Goal: Task Accomplishment & Management: Use online tool/utility

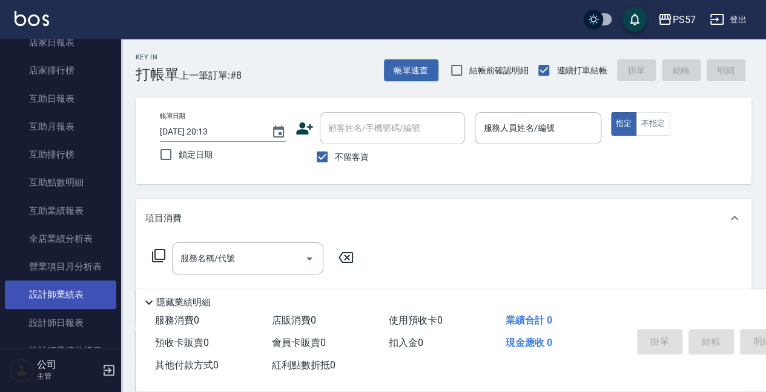
scroll to position [524, 0]
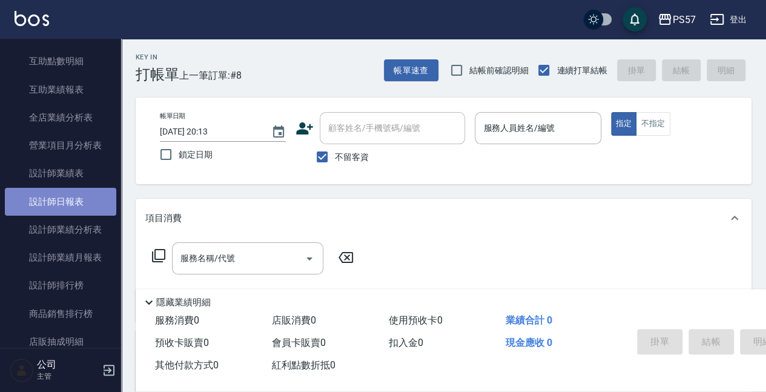
drag, startPoint x: 76, startPoint y: 195, endPoint x: 93, endPoint y: 195, distance: 16.3
click at [76, 195] on link "設計師日報表" at bounding box center [60, 202] width 111 height 28
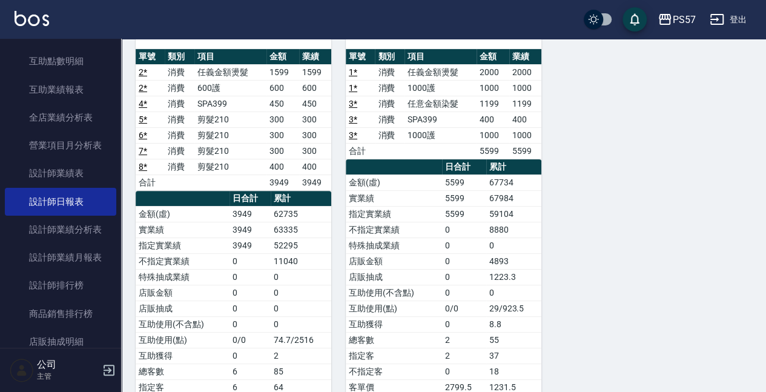
scroll to position [161, 0]
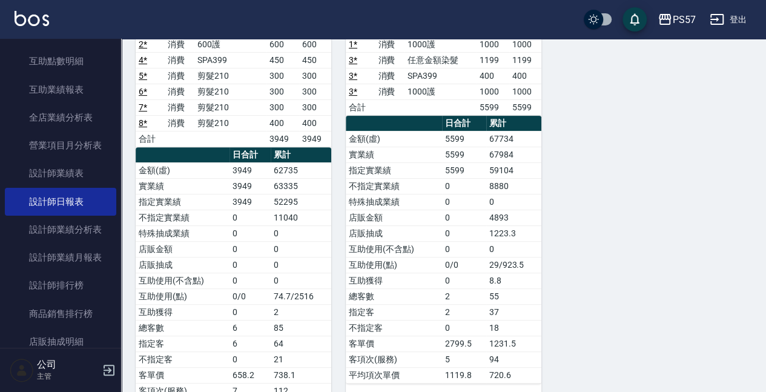
click at [475, 162] on td "5599" at bounding box center [464, 170] width 44 height 16
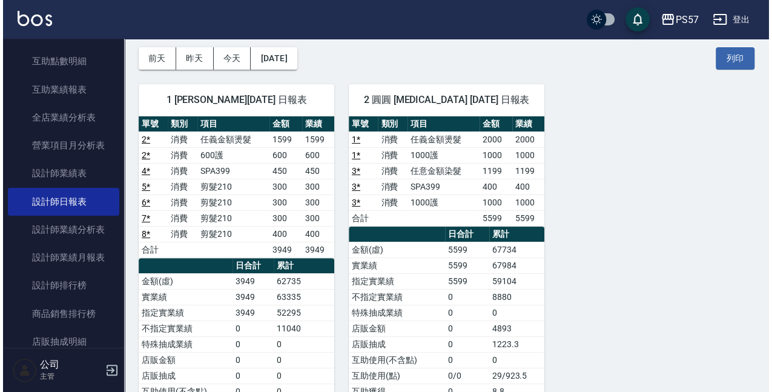
scroll to position [0, 0]
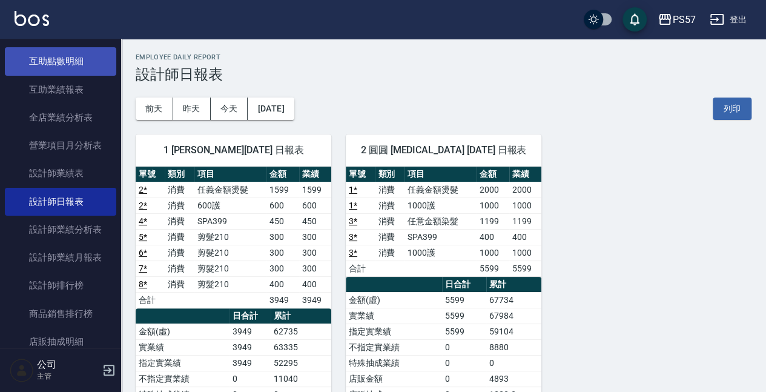
click at [36, 65] on link "互助點數明細" at bounding box center [60, 61] width 111 height 28
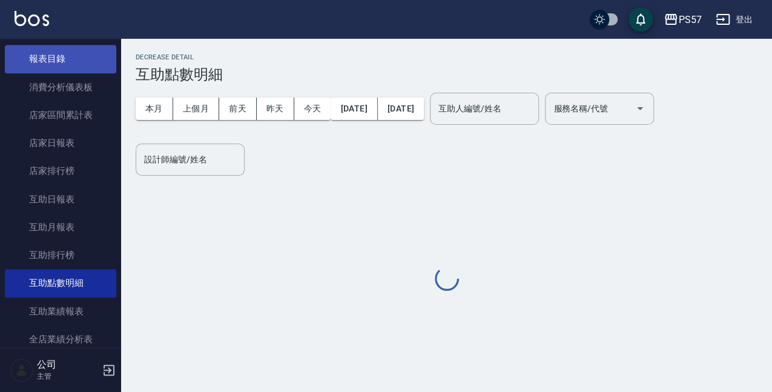
scroll to position [282, 0]
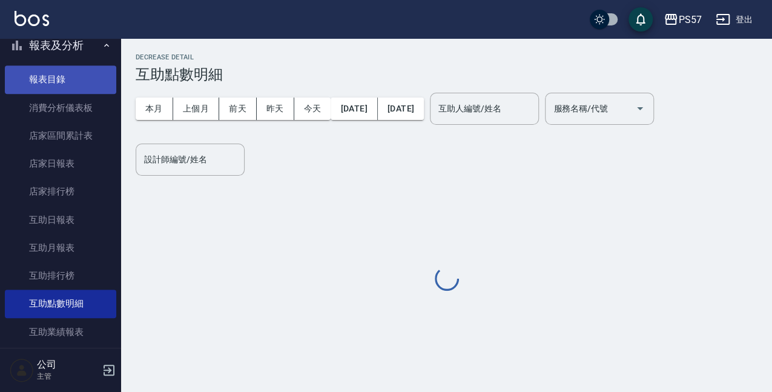
click at [61, 71] on link "報表目錄" at bounding box center [60, 79] width 111 height 28
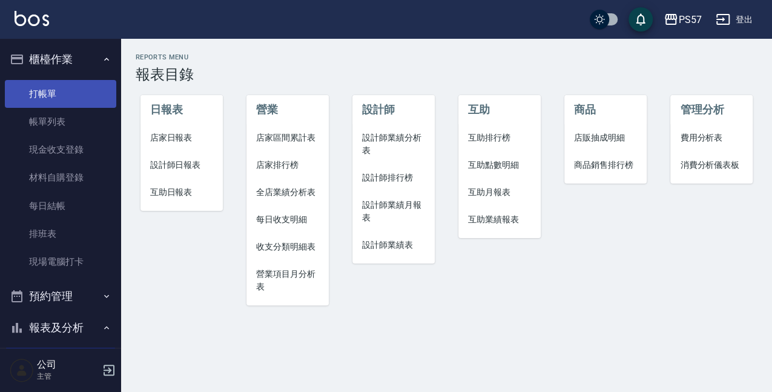
click at [68, 85] on link "打帳單" at bounding box center [60, 94] width 111 height 28
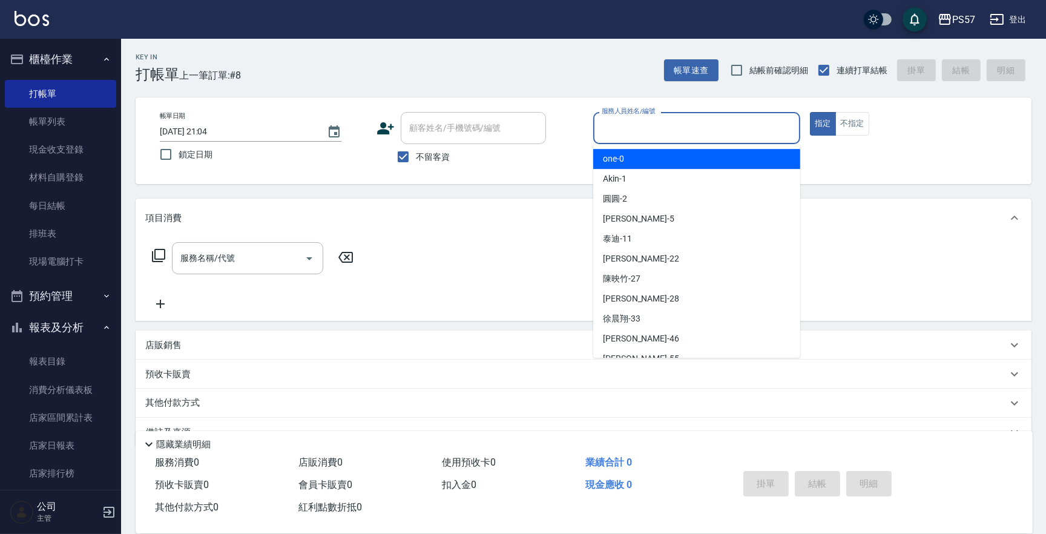
click at [722, 127] on input "服務人員姓名/編號" at bounding box center [697, 127] width 196 height 21
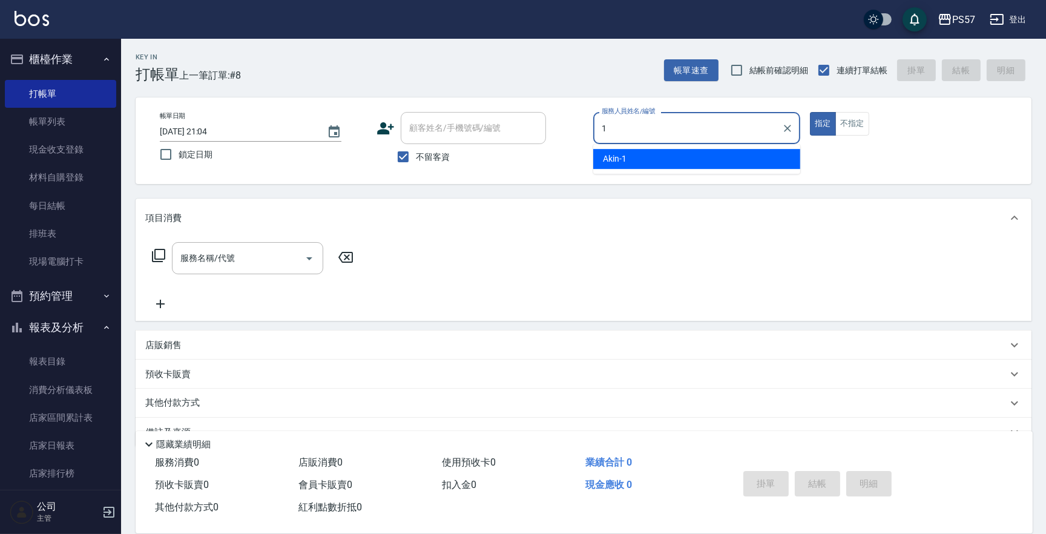
type input "Akin-1"
type button "true"
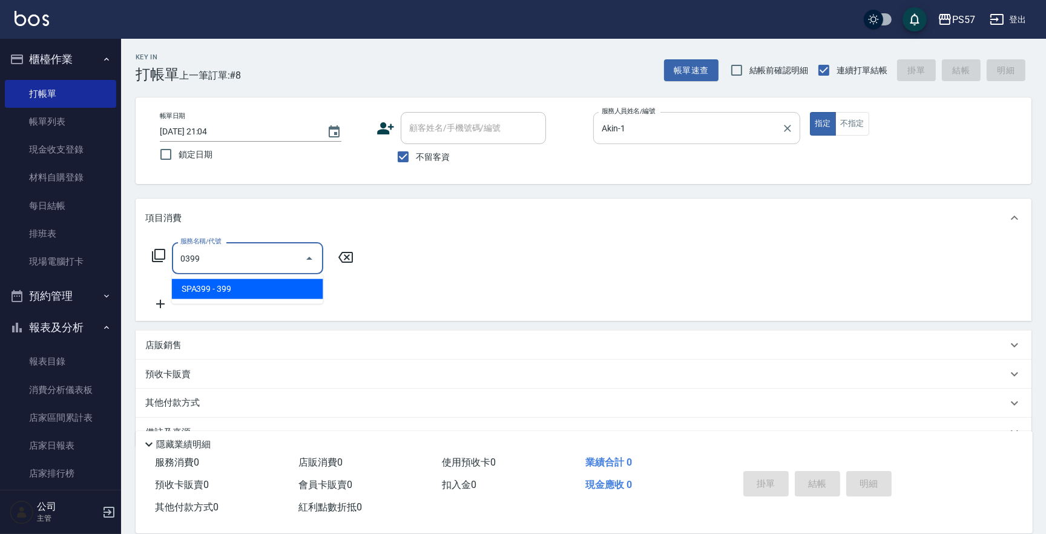
type input "SPA399(0399)"
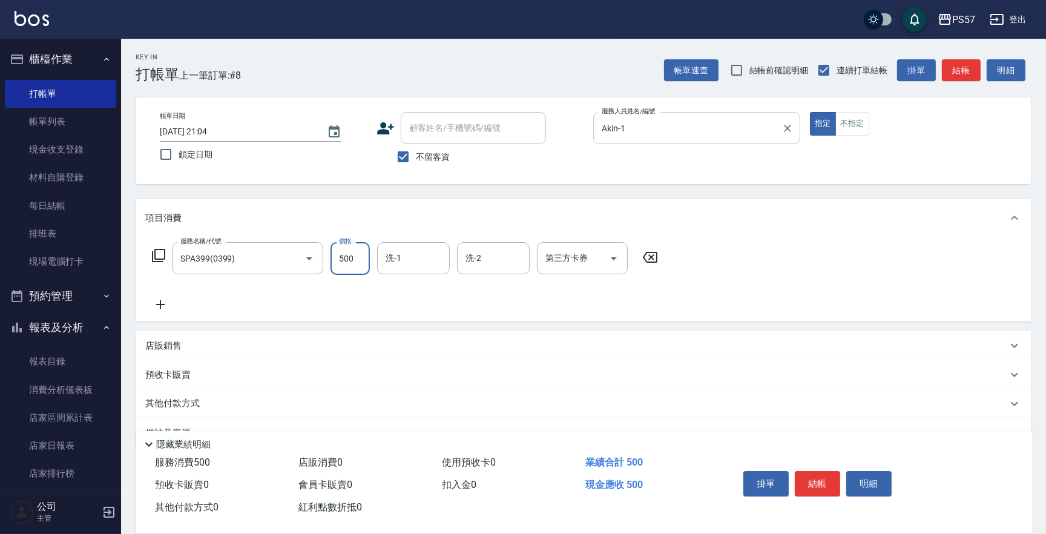
type input "500"
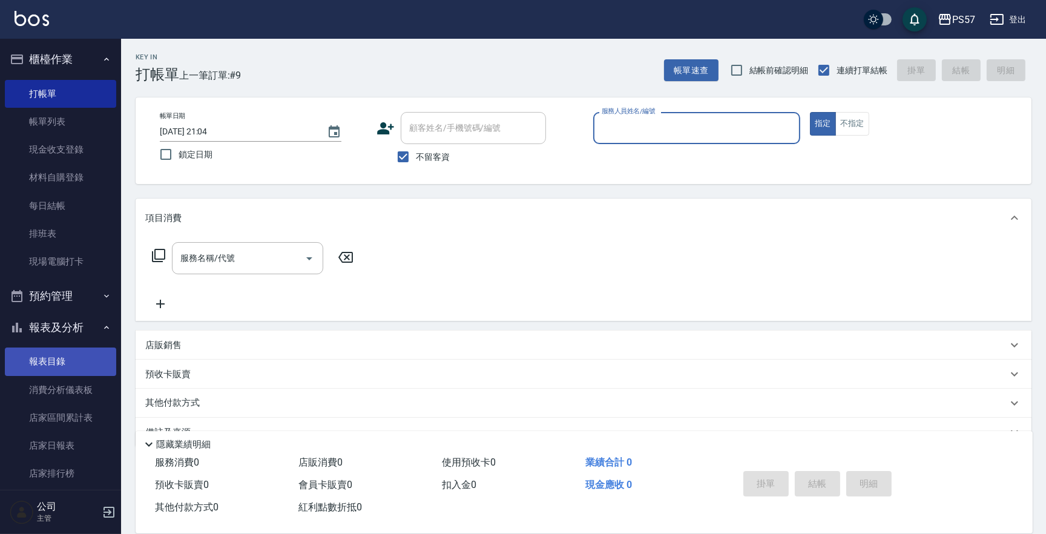
drag, startPoint x: 49, startPoint y: 358, endPoint x: 56, endPoint y: 352, distance: 9.1
click at [48, 358] on link "報表目錄" at bounding box center [60, 361] width 111 height 28
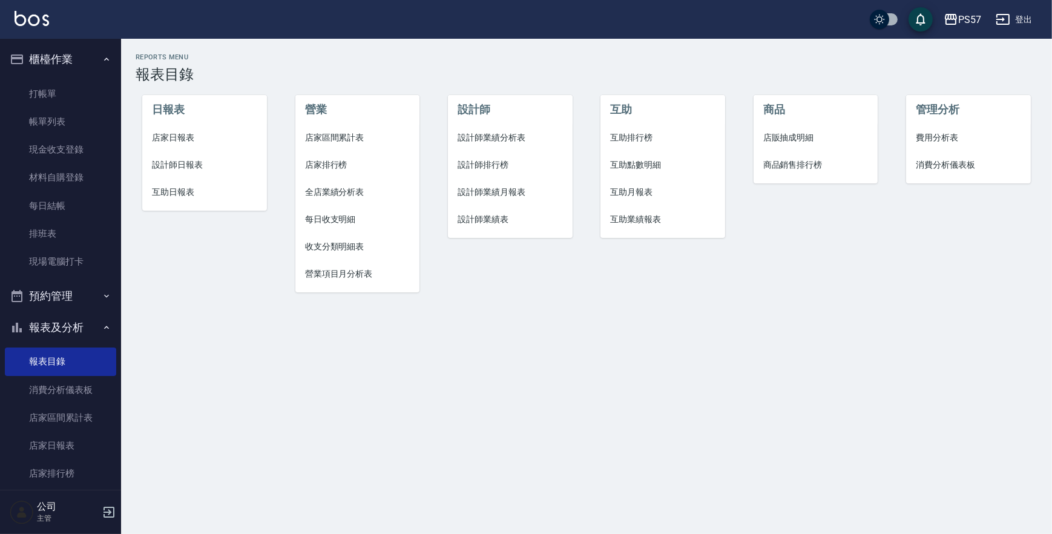
click at [197, 143] on li "店家日報表" at bounding box center [204, 137] width 124 height 27
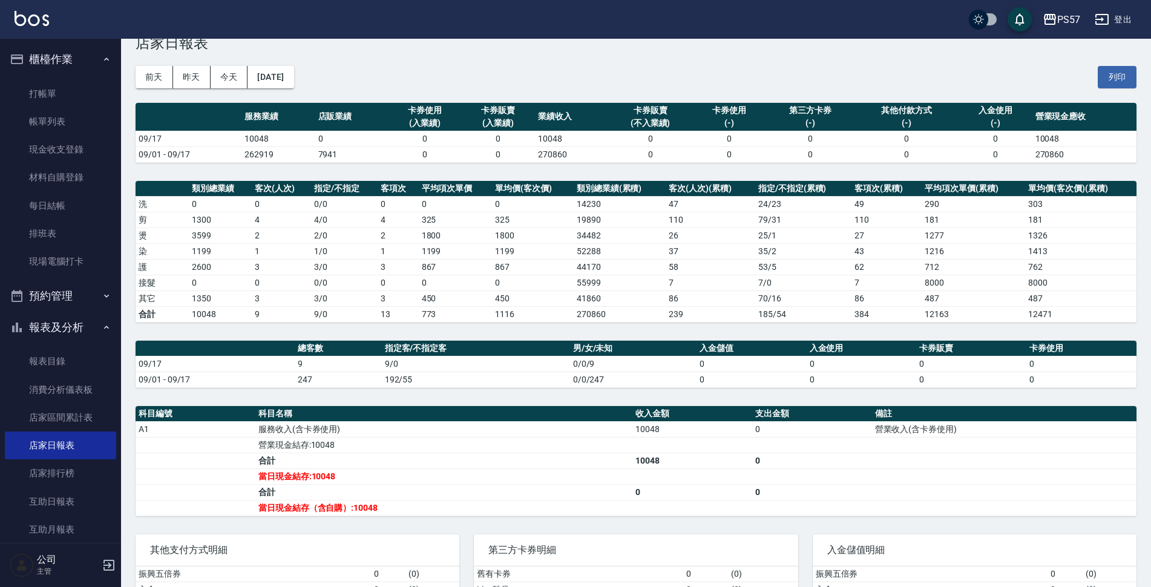
scroll to position [40, 0]
